Goal: Task Accomplishment & Management: Complete application form

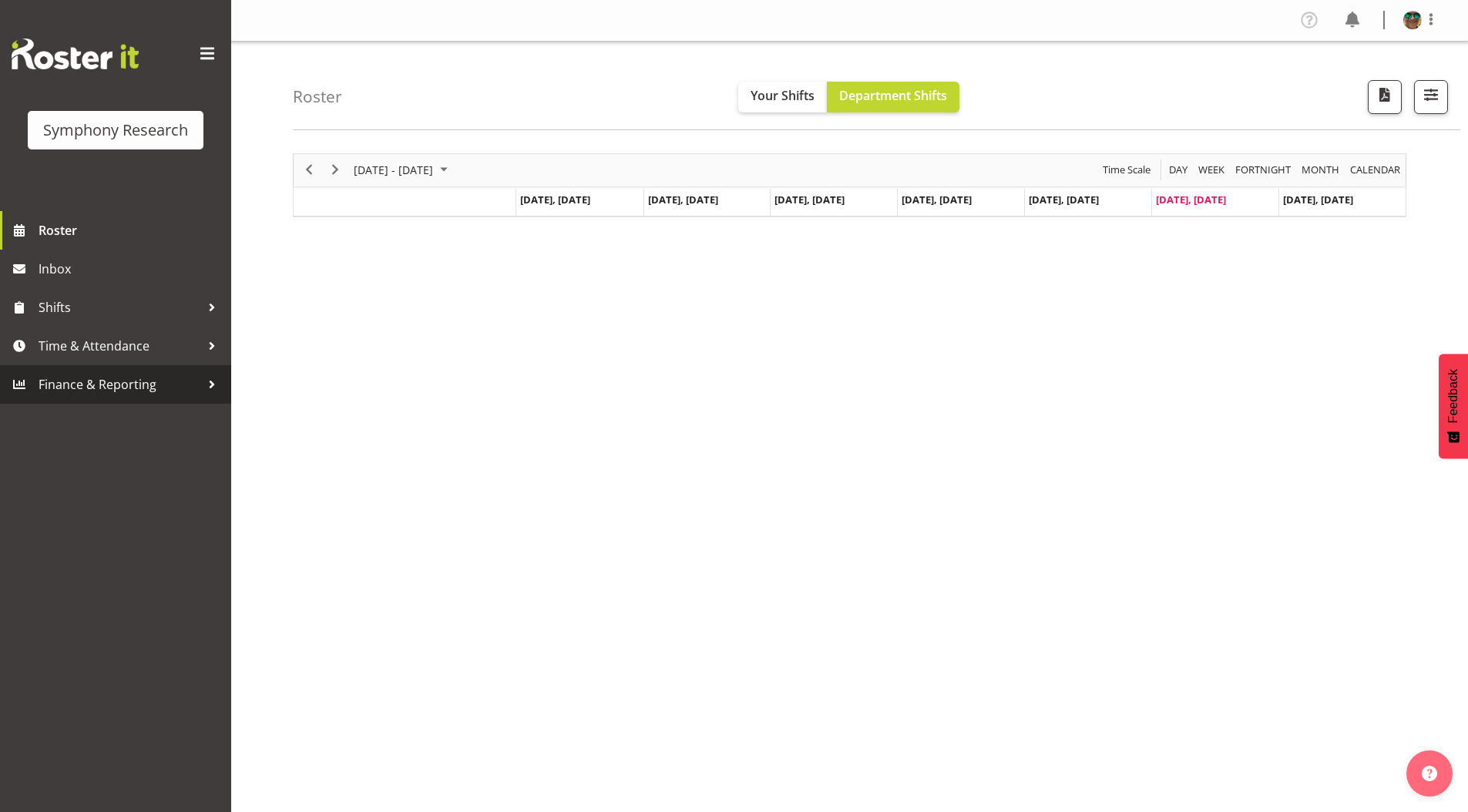
click at [87, 346] on span "Time & Attendance" at bounding box center [120, 345] width 162 height 23
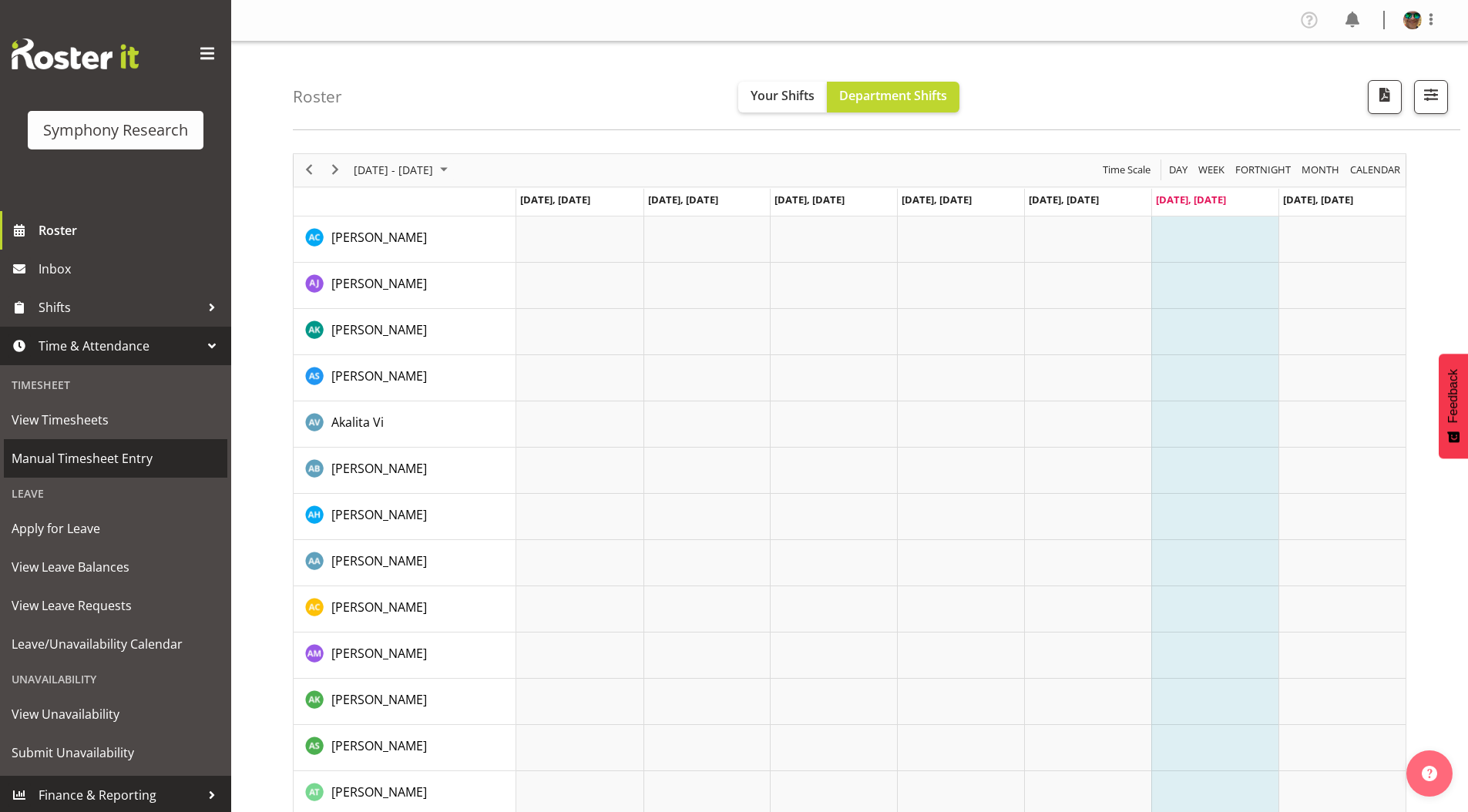
click at [75, 459] on span "Manual Timesheet Entry" at bounding box center [116, 458] width 208 height 23
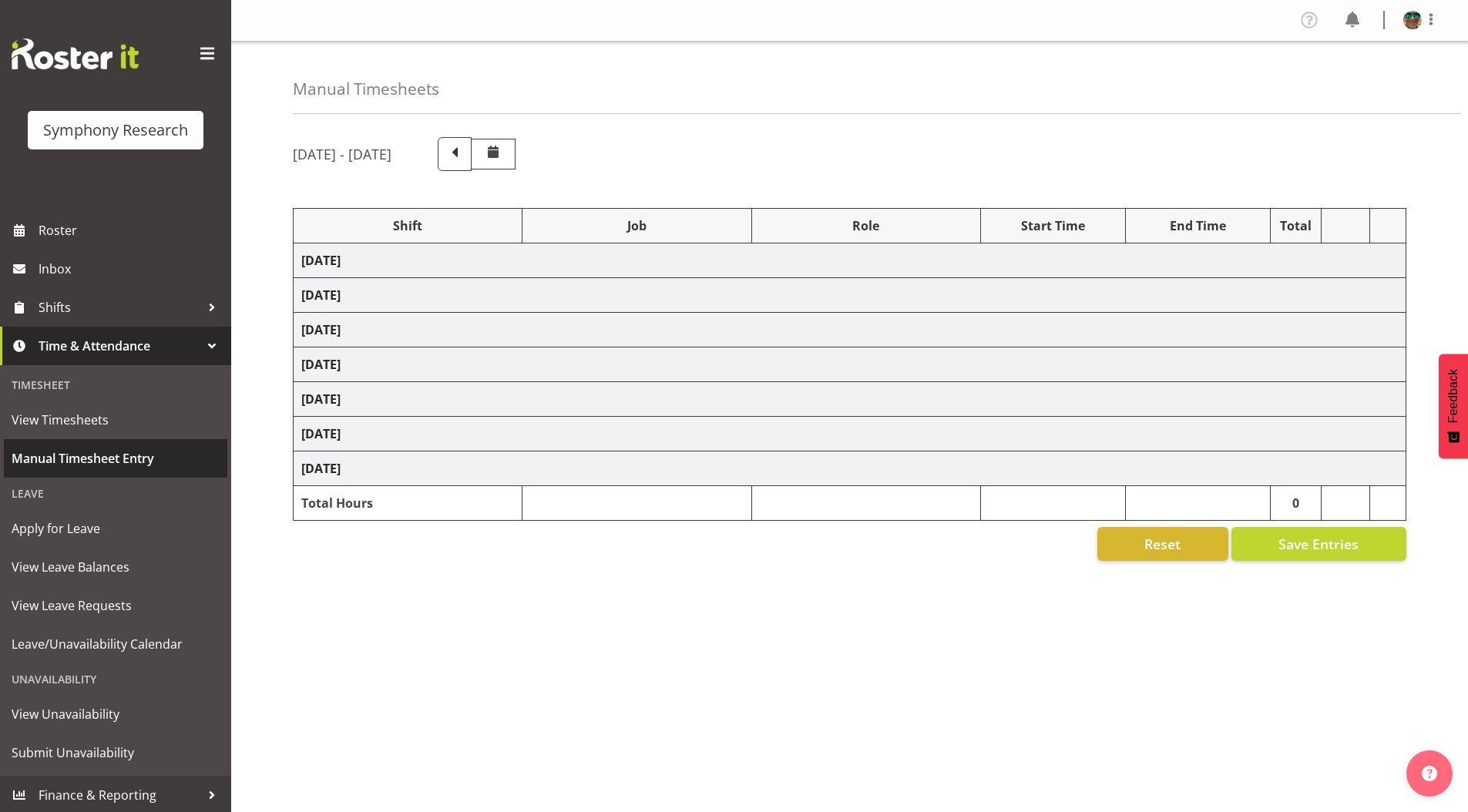
select select "1607"
select select "10633"
select select "297"
select select "4583"
select select "743"
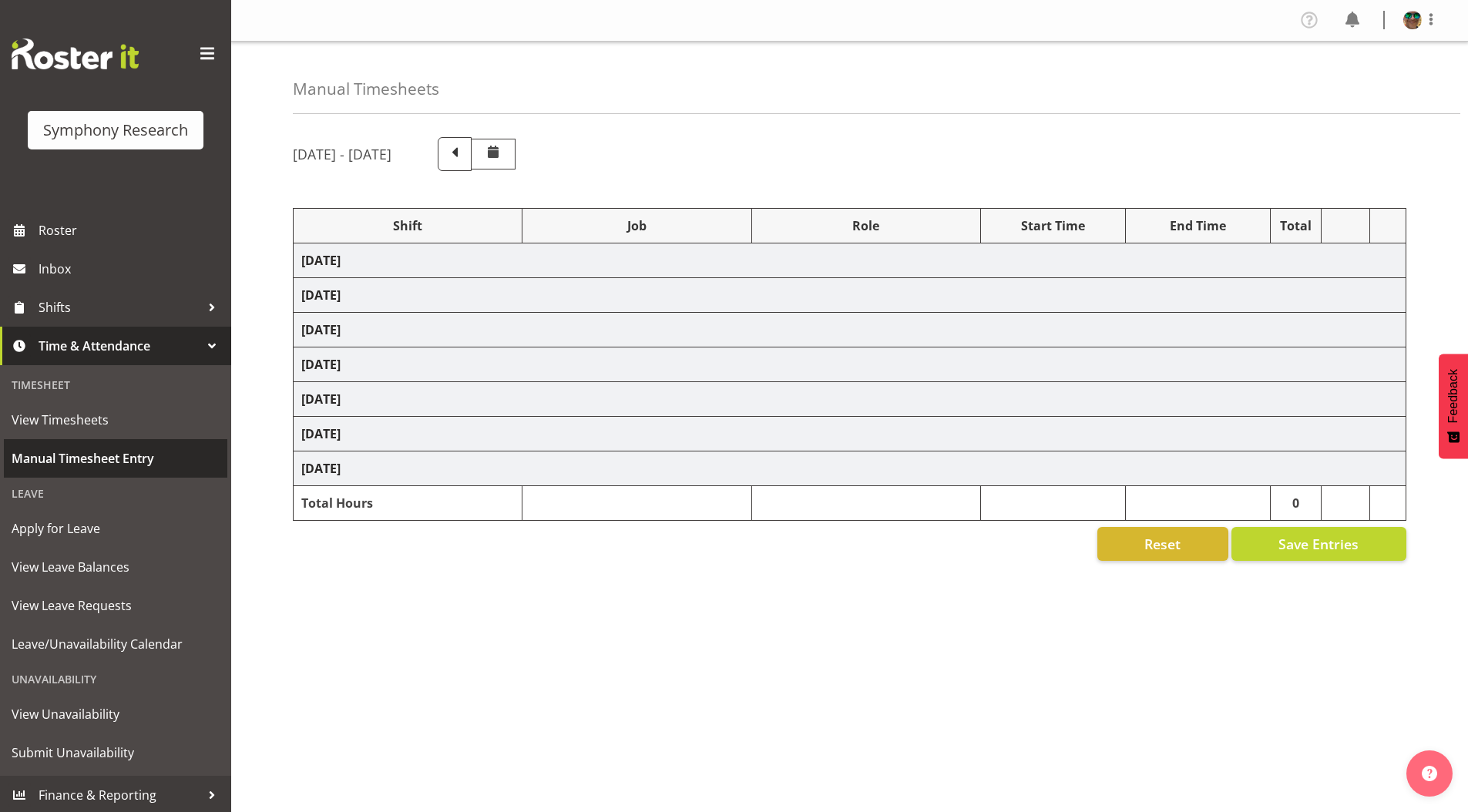
select select "4583"
select select "10242"
select select "4583"
select select "10242"
select select "4583"
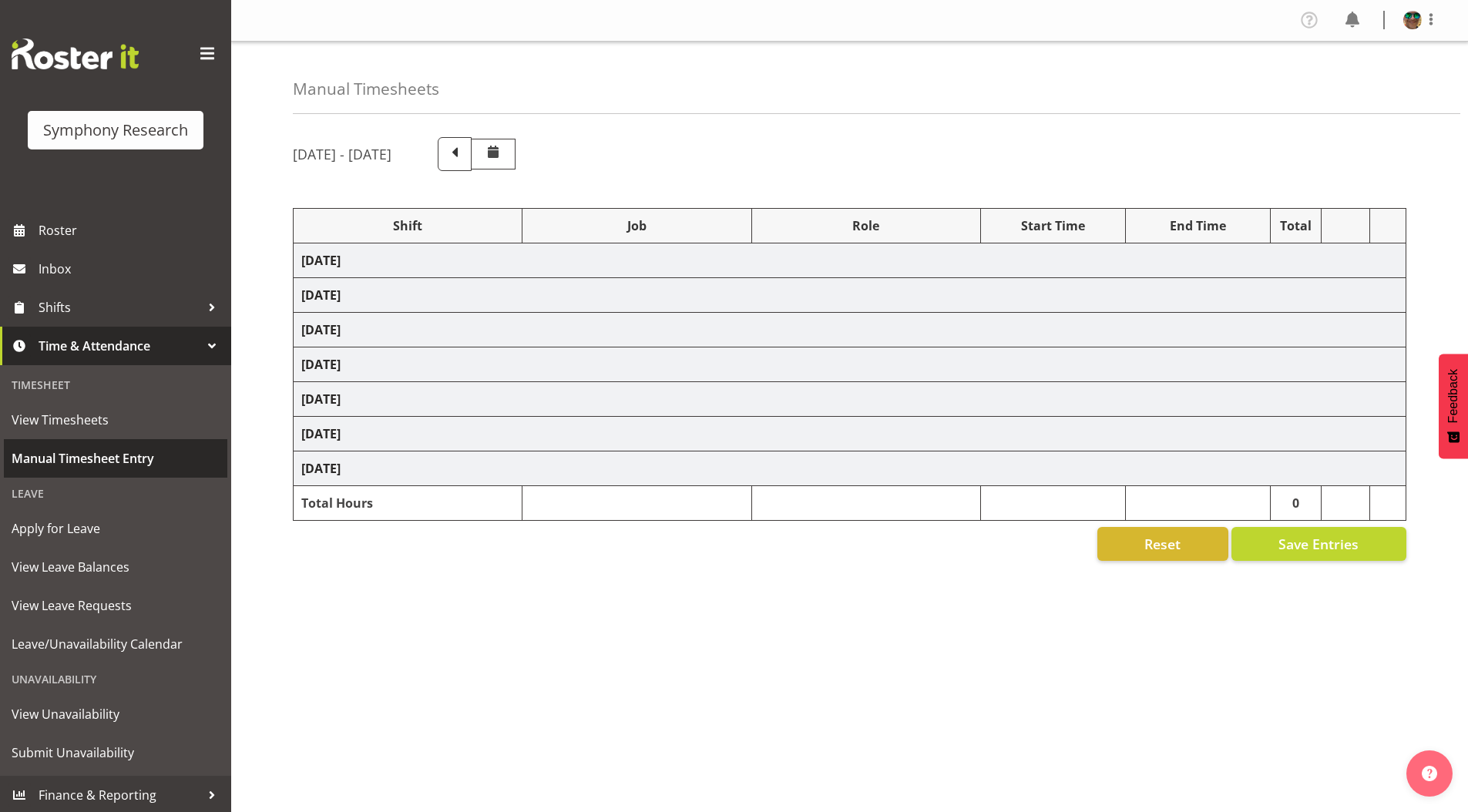
select select "10632"
select select "4583"
select select "10631"
select select "4583"
select select "10633"
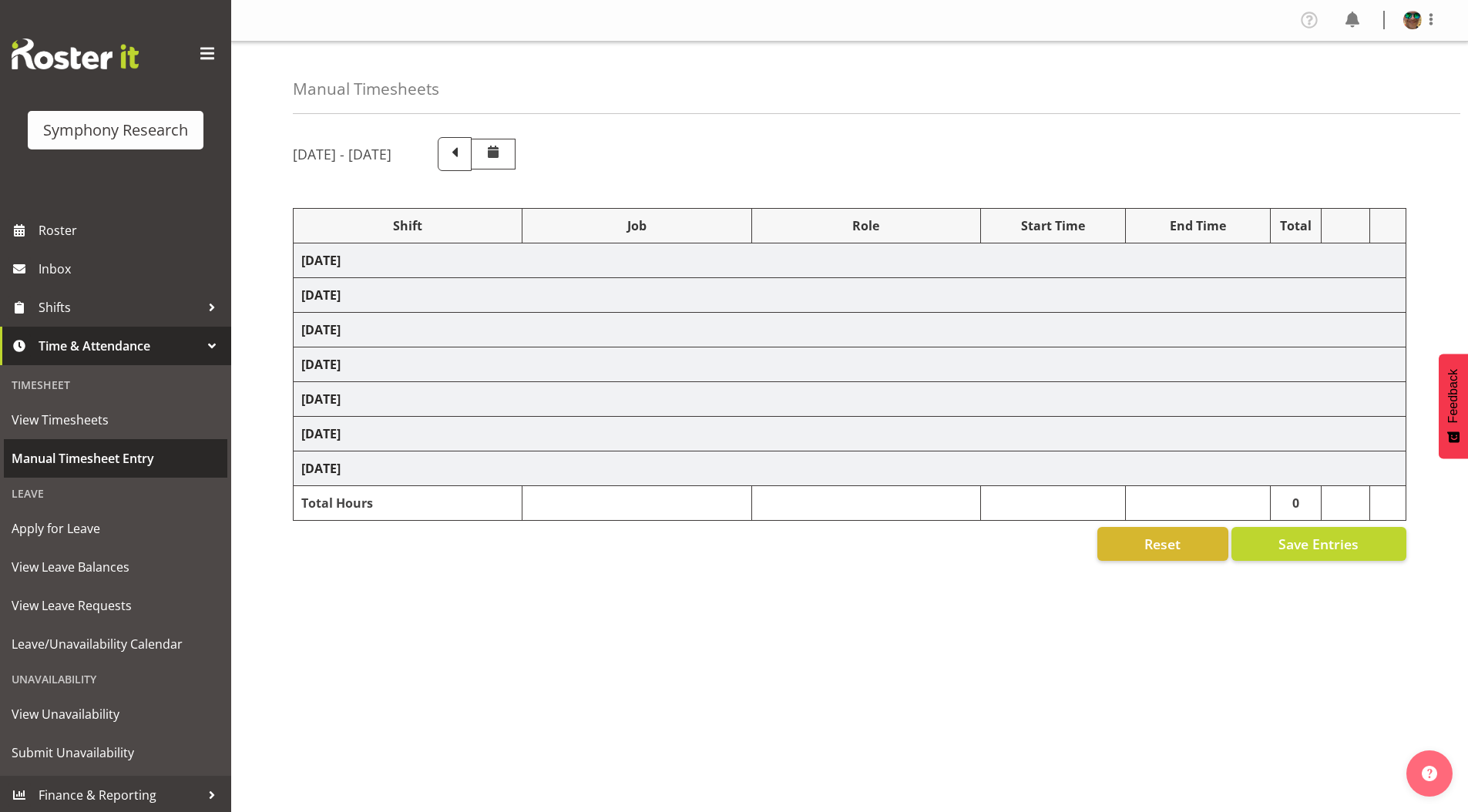
select select "4583"
select select "10587"
select select "4583"
select select "10242"
select select "4583"
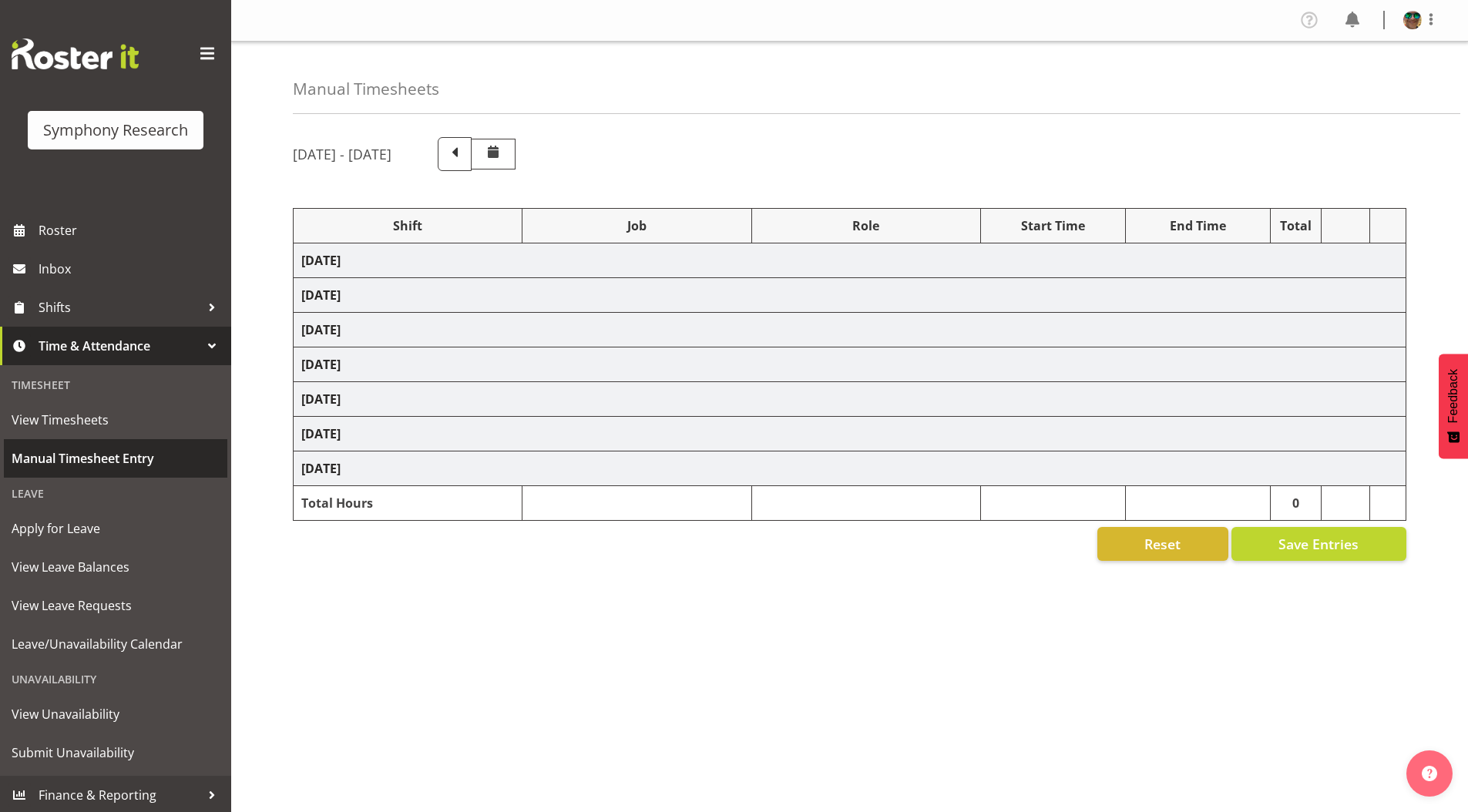
select select "10242"
select select "4583"
select select "9426"
select select "4583"
select select "10632"
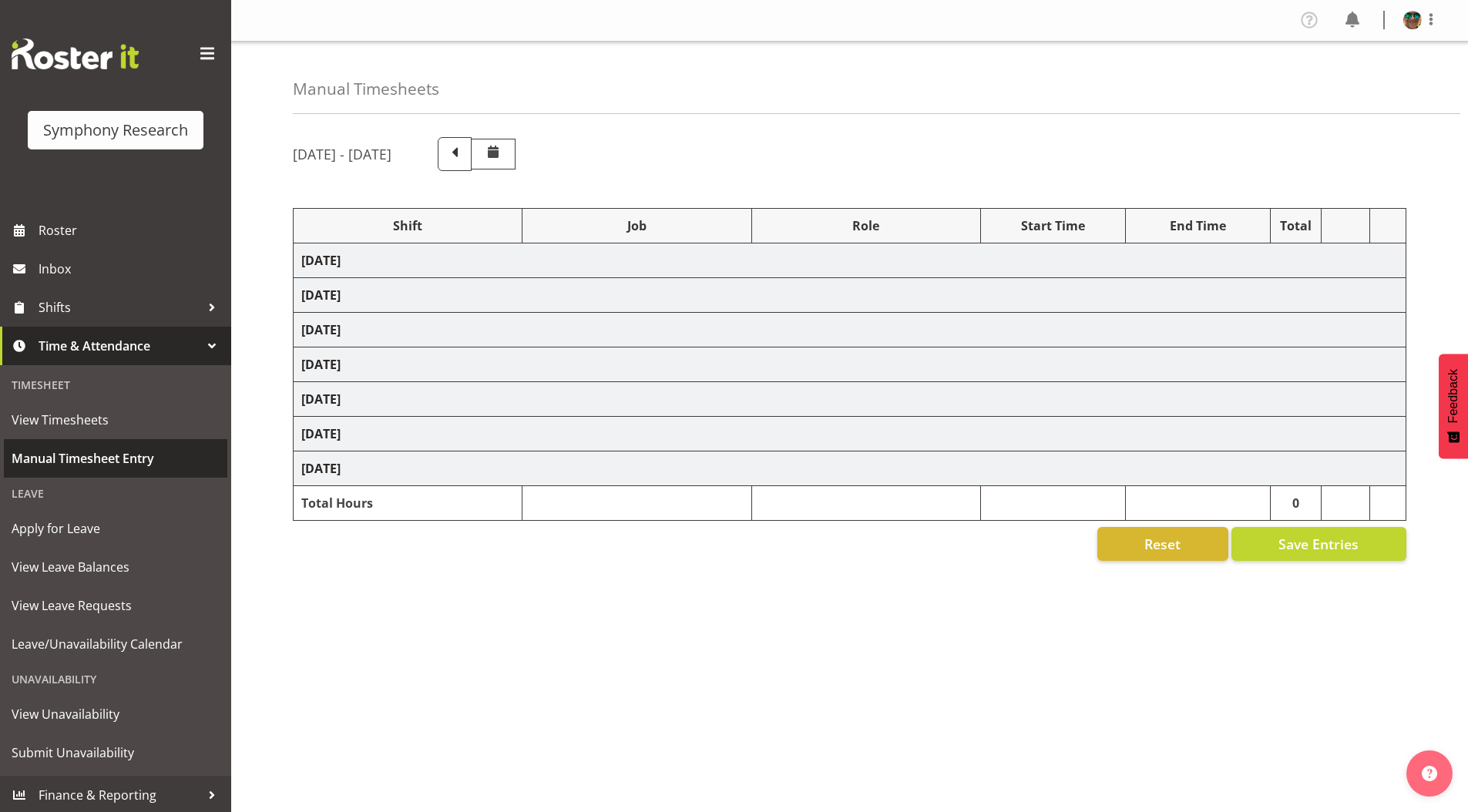
select select "4583"
select select "10631"
select select "4583"
select select "10633"
select select "4583"
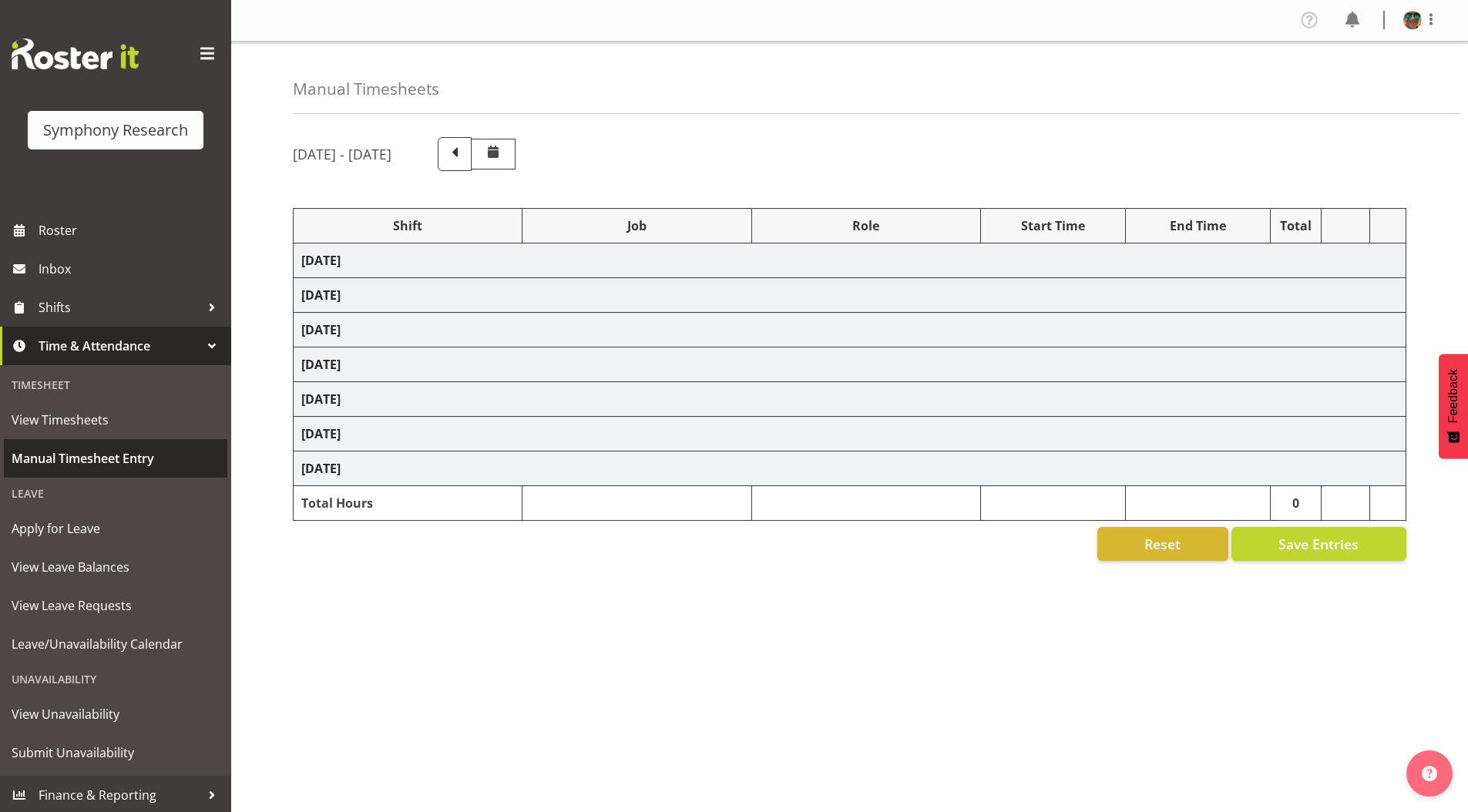
select select "10587"
select select "4583"
select select "743"
select select "4583"
select select "10242"
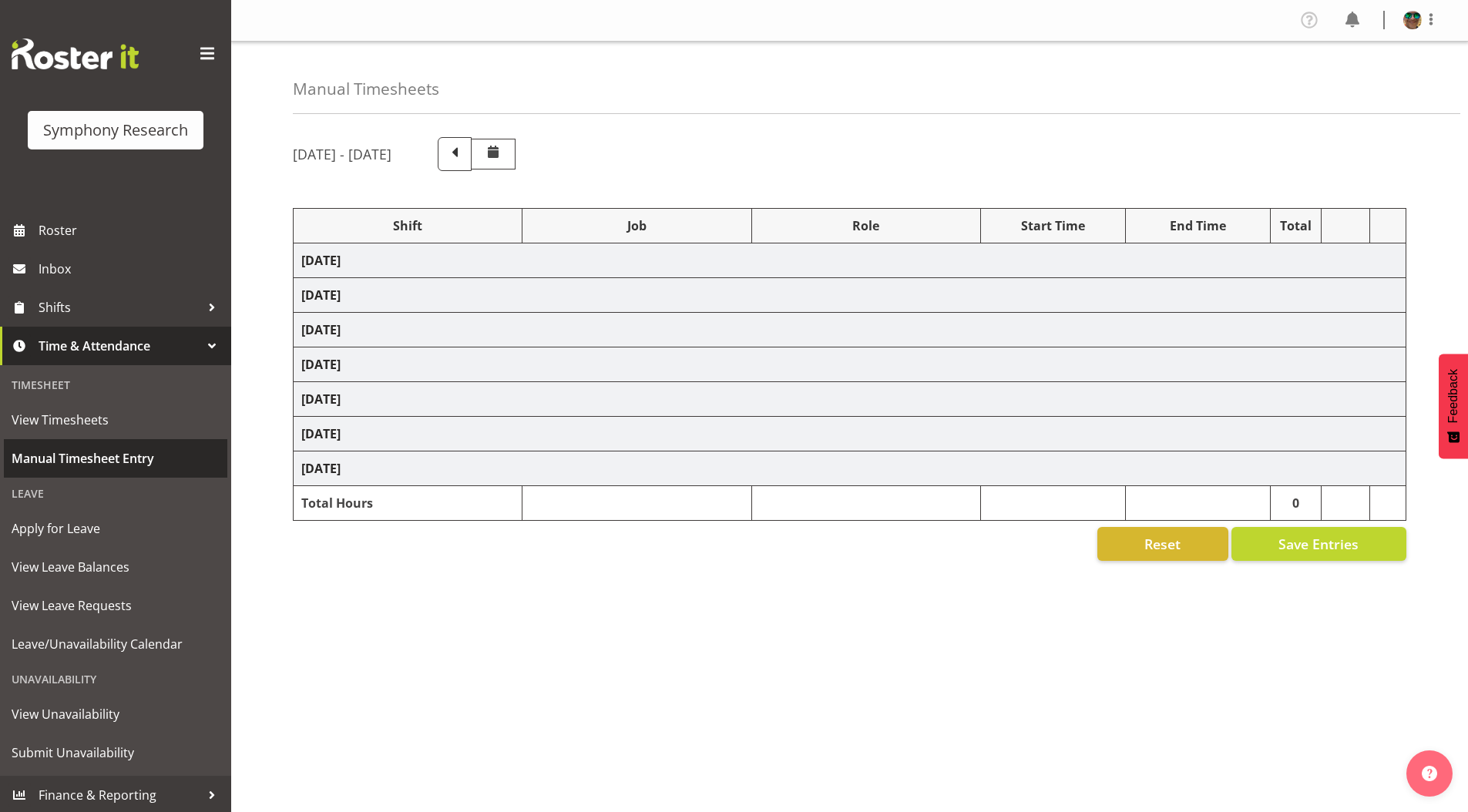
select select "4583"
select select "10242"
select select "4583"
select select "9426"
select select "4583"
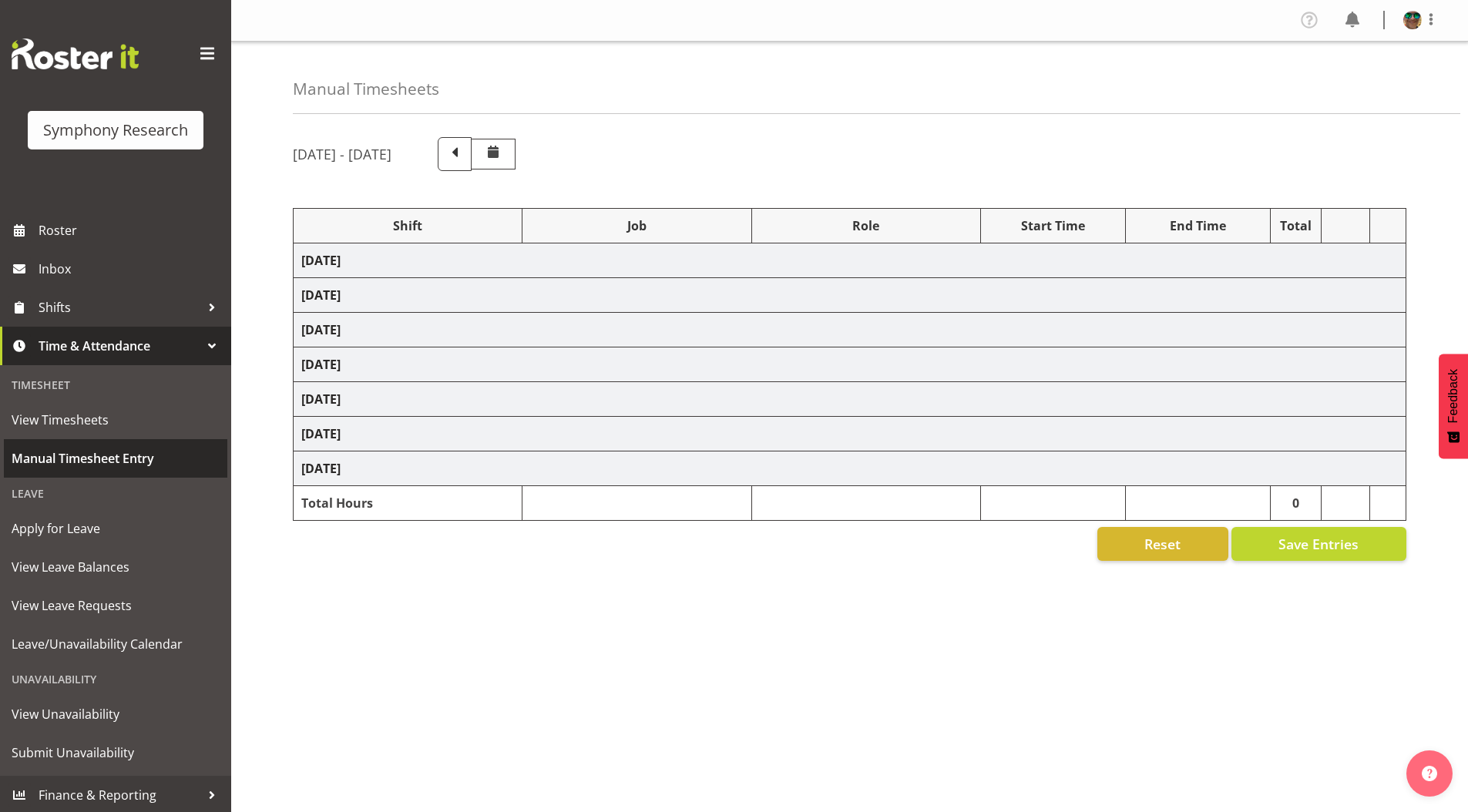
select select "10632"
select select "4583"
select select "10631"
select select "4583"
select select "10633"
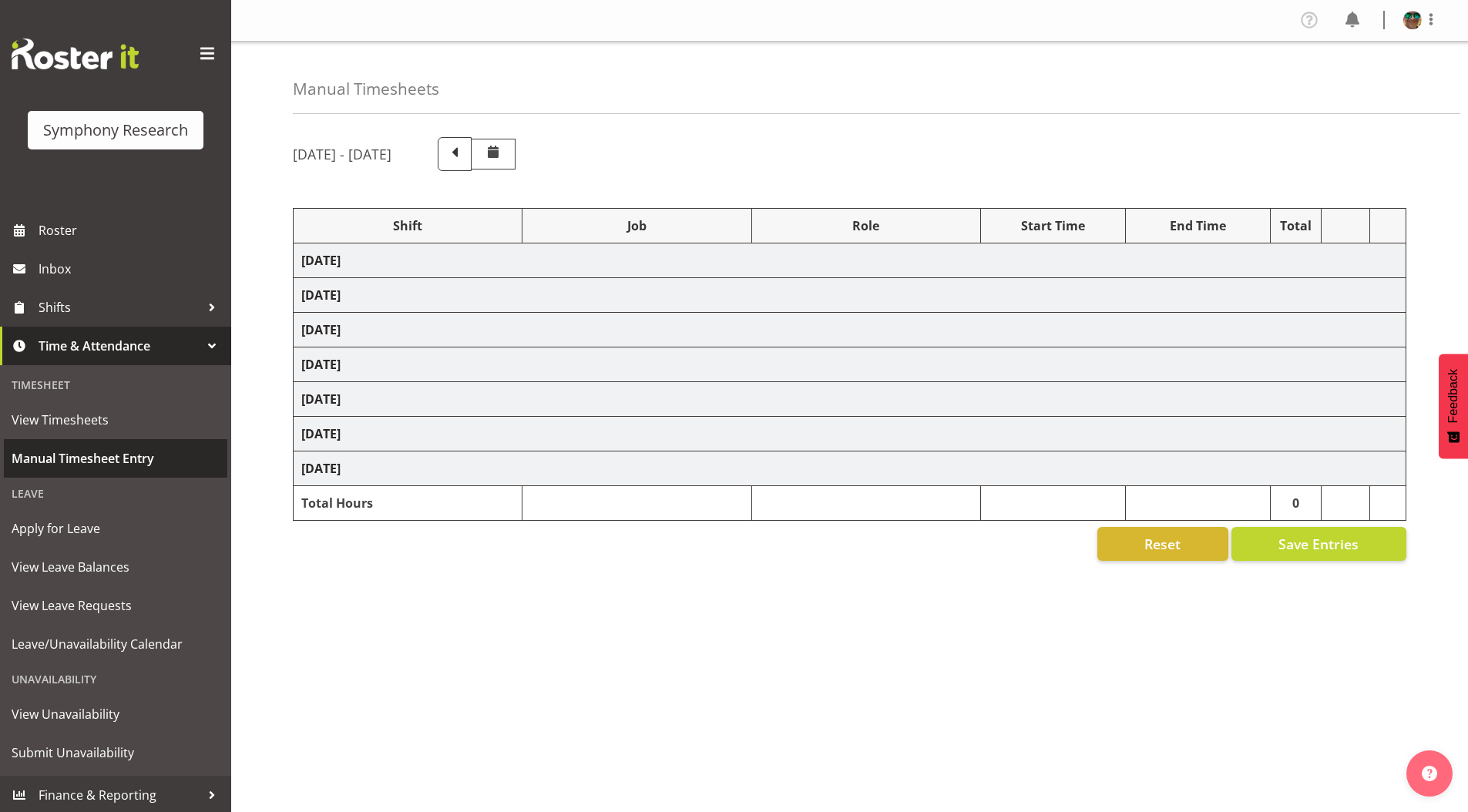
select select "4583"
select select "10575"
select select "4583"
select select "10587"
select select "4583"
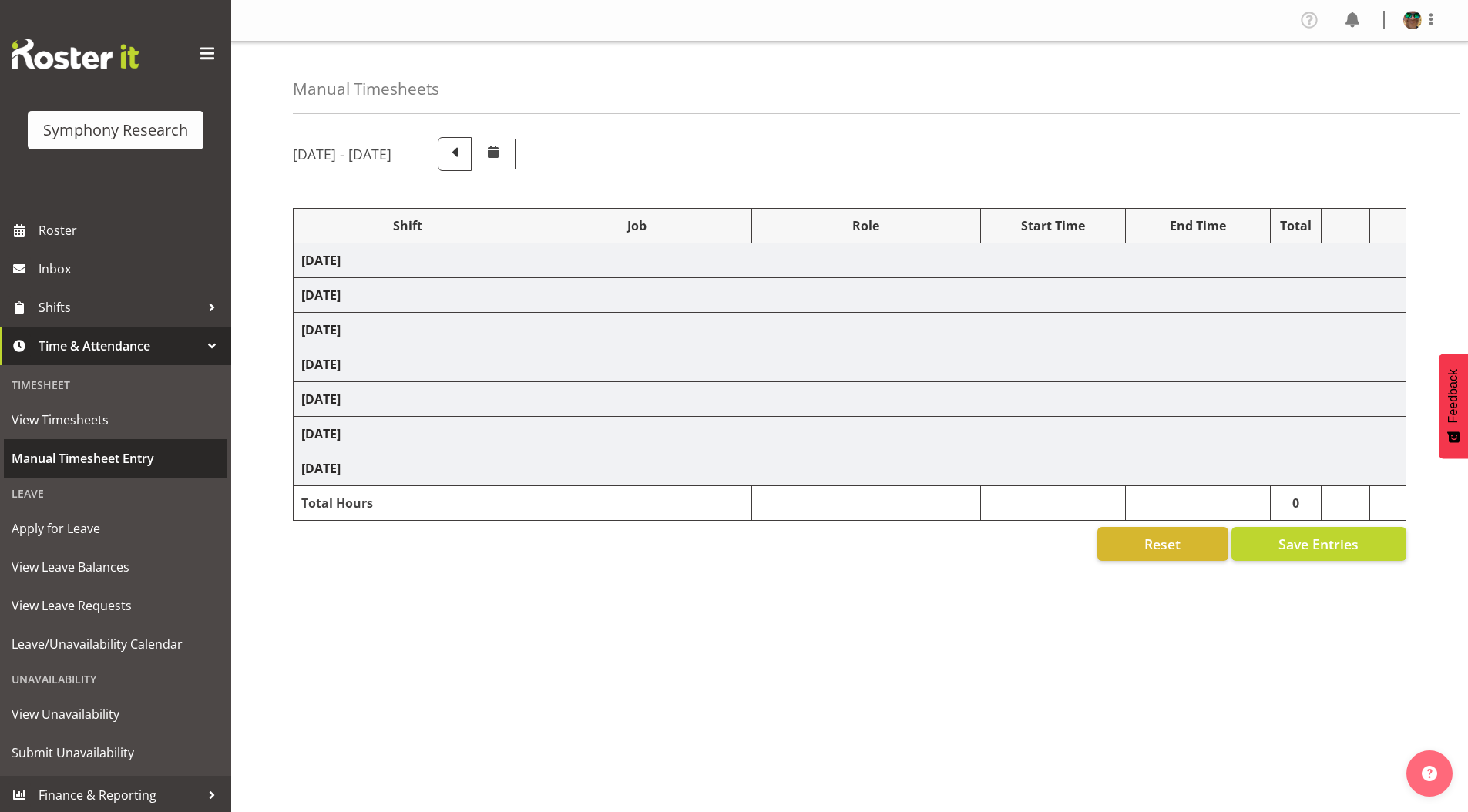
select select "10242"
select select "4583"
select select "10242"
select select "4583"
select select "9426"
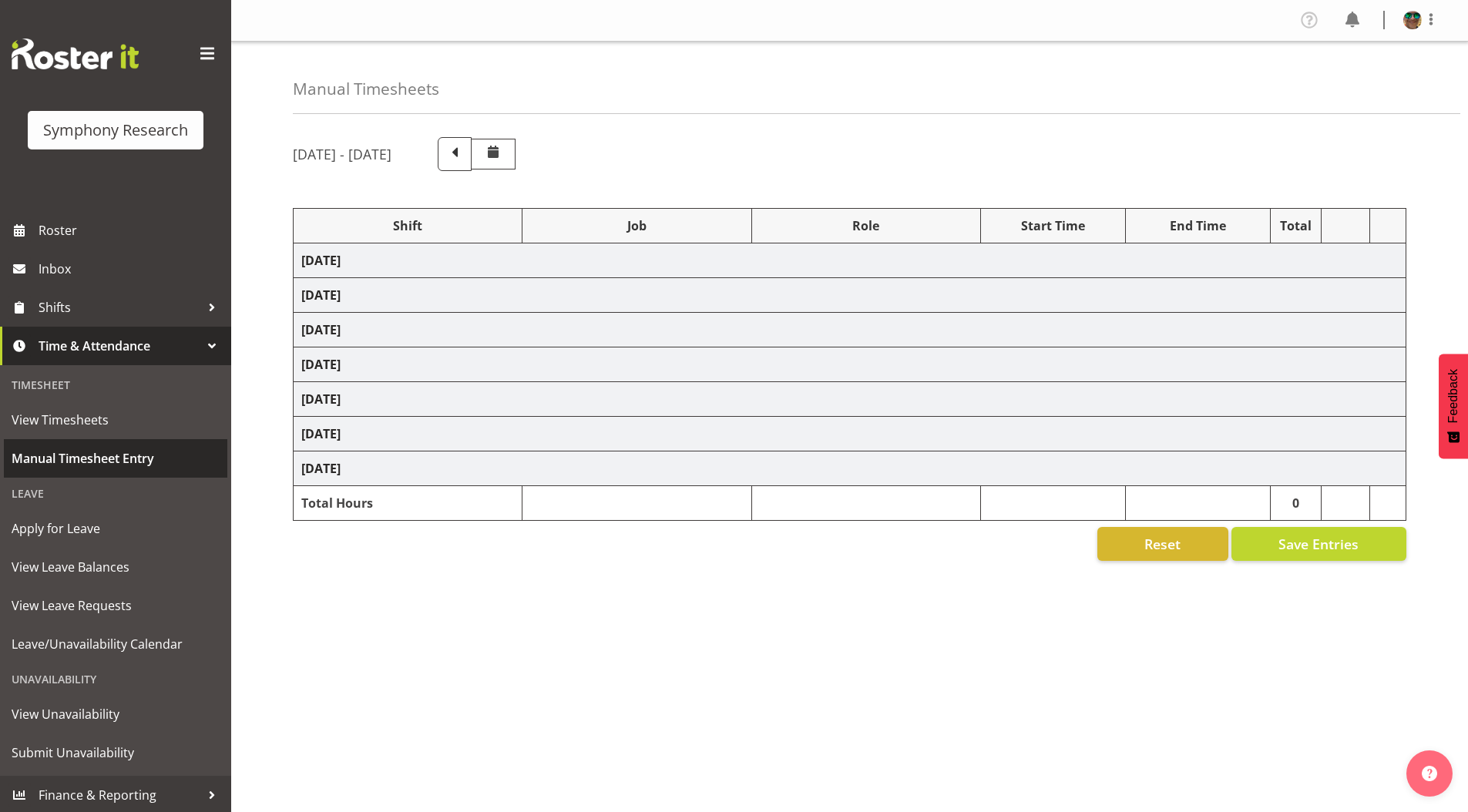
select select "4583"
select select "10632"
select select "4583"
select select "10631"
select select "4583"
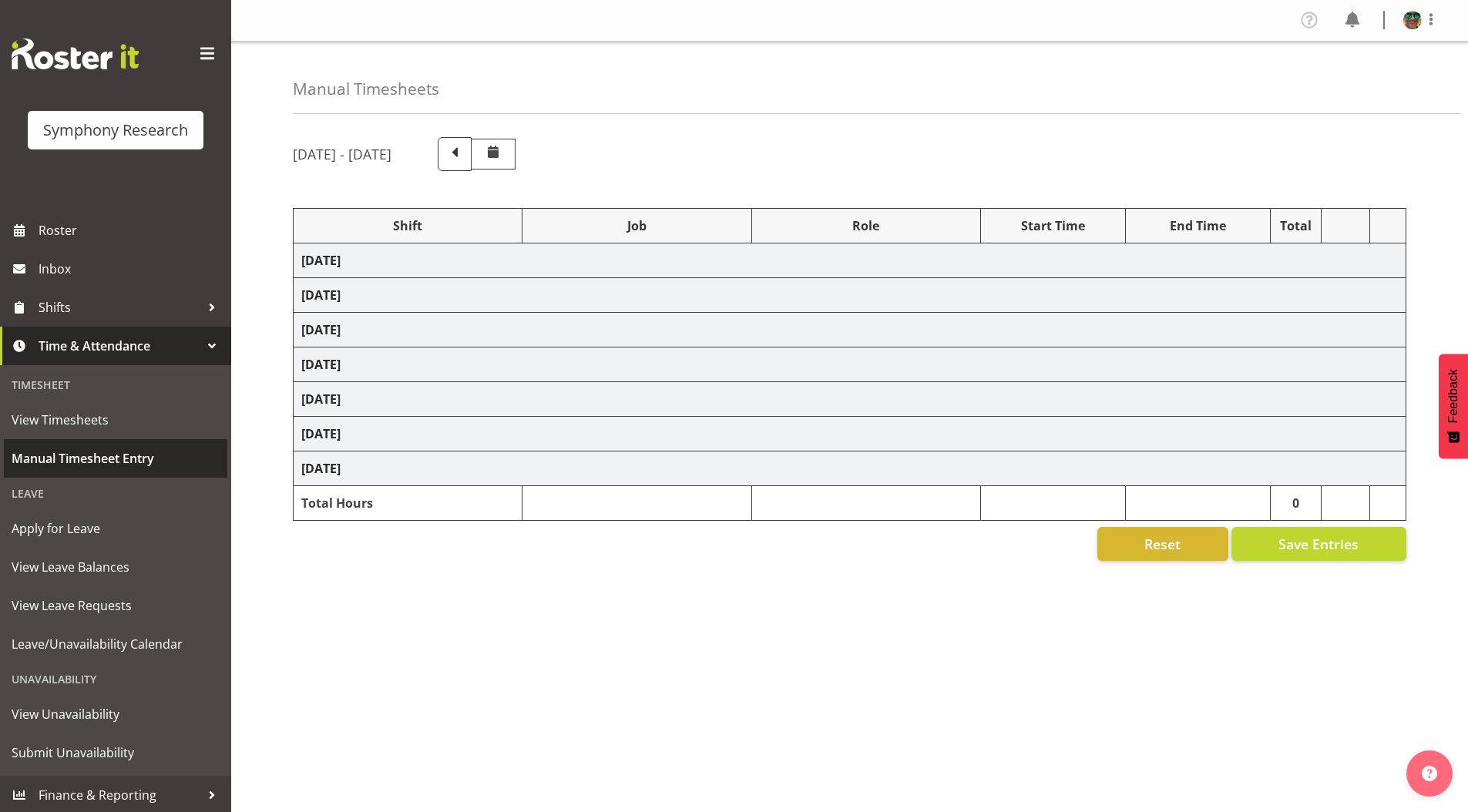
select select "10633"
select select "4583"
select select "10575"
select select "4583"
select select "10587"
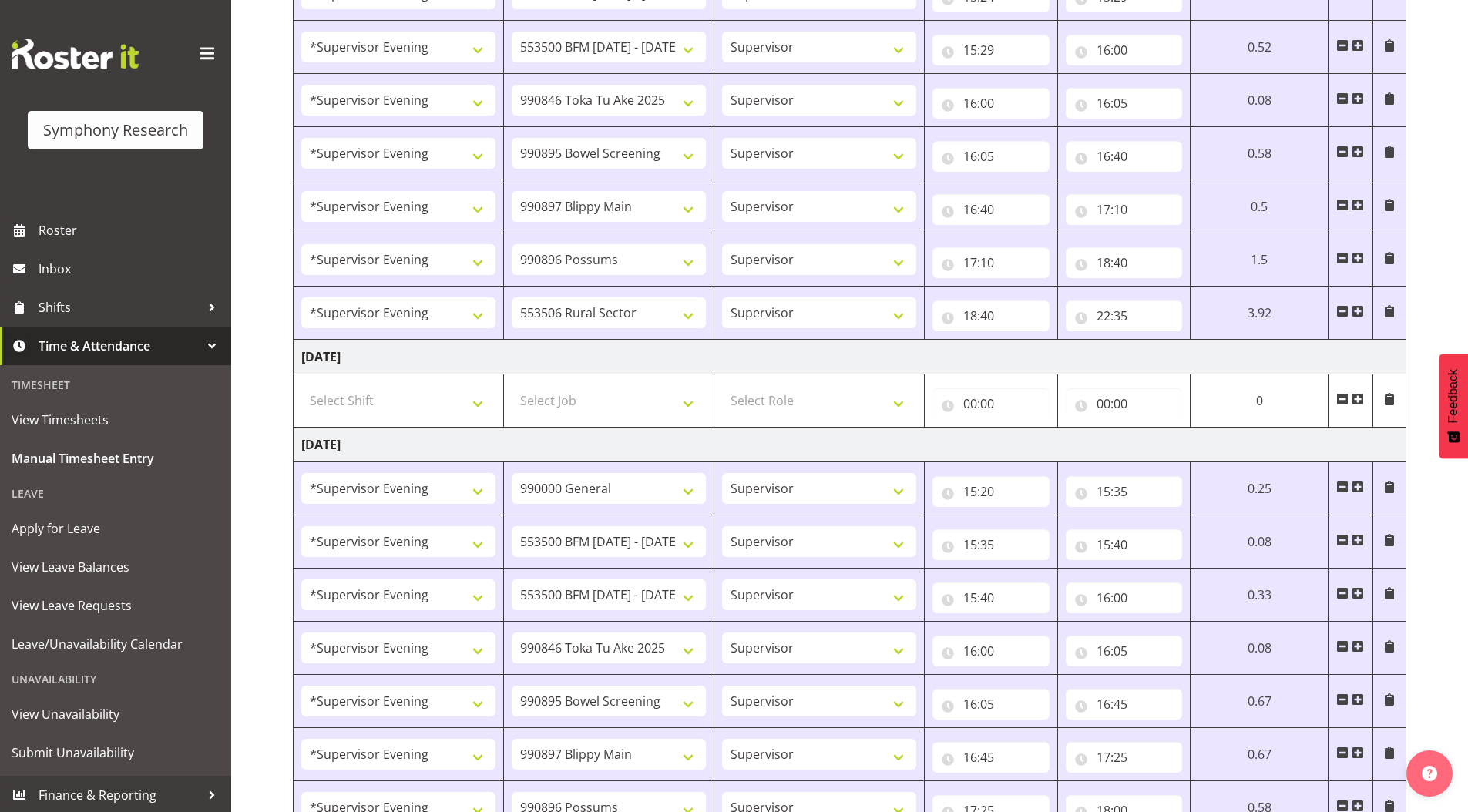
scroll to position [1155, 0]
